Goal: Transaction & Acquisition: Purchase product/service

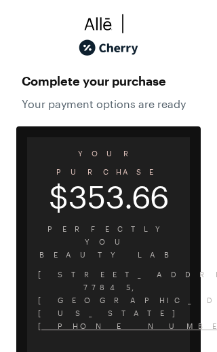
scroll to position [61, 0]
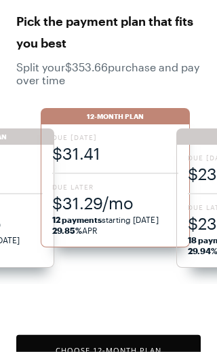
click at [90, 224] on span "12 payments starting [DATE]" at bounding box center [105, 220] width 107 height 10
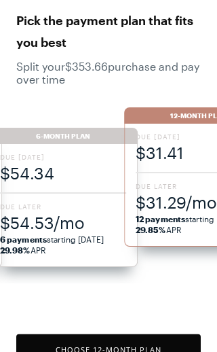
scroll to position [66, 0]
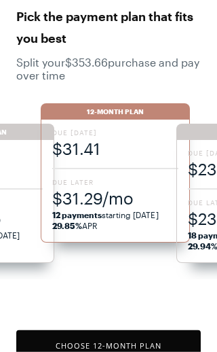
click at [101, 210] on strong "12 payments" at bounding box center [77, 215] width 50 height 10
click at [140, 351] on button "Choose 12 -Month Plan" at bounding box center [108, 345] width 185 height 31
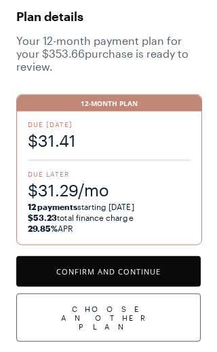
scroll to position [28, 0]
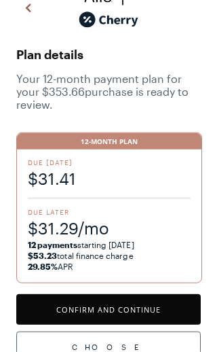
click at [150, 310] on button "Confirm and Continue" at bounding box center [108, 309] width 185 height 31
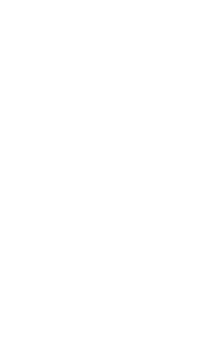
scroll to position [51, 0]
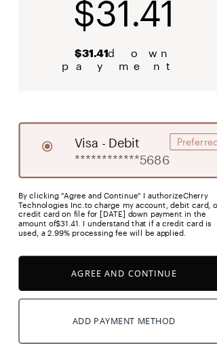
scroll to position [159, 0]
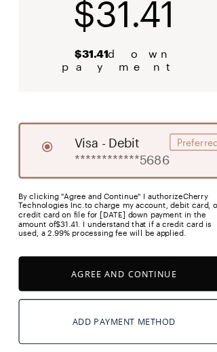
click at [59, 243] on button "Agree and Continue" at bounding box center [108, 239] width 185 height 31
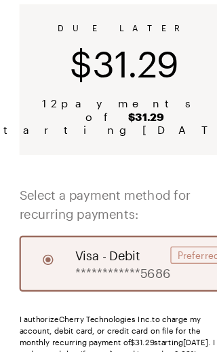
scroll to position [113, 0]
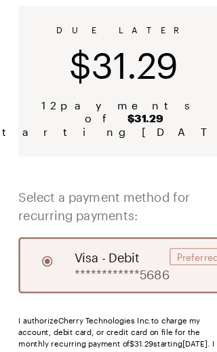
click at [143, 232] on div "**********" at bounding box center [108, 232] width 185 height 49
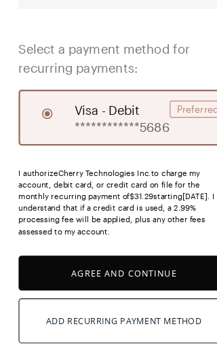
scroll to position [243, 0]
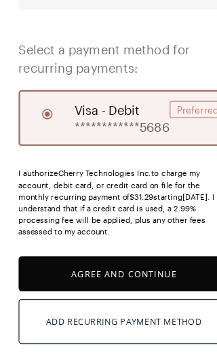
click at [128, 241] on button "Agree and Continue" at bounding box center [108, 239] width 185 height 31
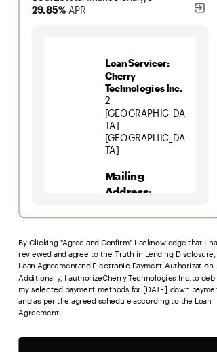
scroll to position [310, 0]
click at [46, 311] on button "Agree and Confirm" at bounding box center [108, 310] width 185 height 31
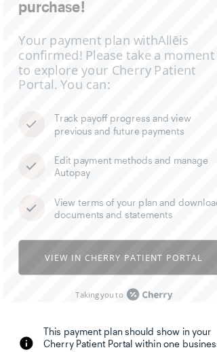
scroll to position [92, 0]
